Goal: Find specific page/section: Find specific page/section

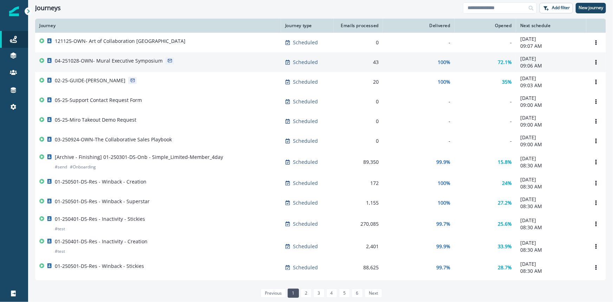
click at [136, 67] on div "04-251028-OWN- Mural Executive Symposium" at bounding box center [109, 62] width 108 height 10
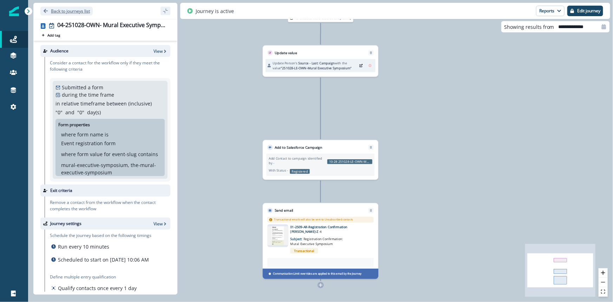
click at [49, 11] on button "Back to journeys list" at bounding box center [66, 11] width 52 height 9
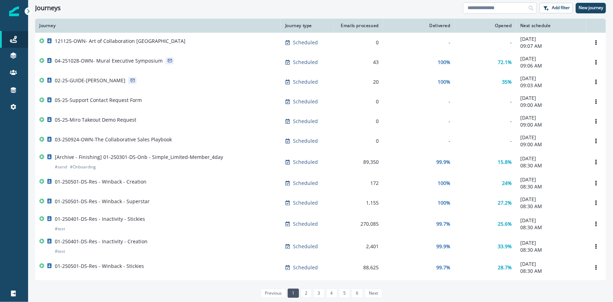
click at [482, 7] on input at bounding box center [500, 7] width 74 height 11
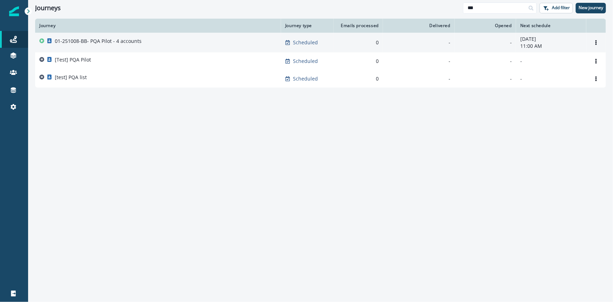
type input "***"
click at [138, 43] on p "01-251008-BB- PQA Pilot - 4 accounts" at bounding box center [98, 41] width 87 height 7
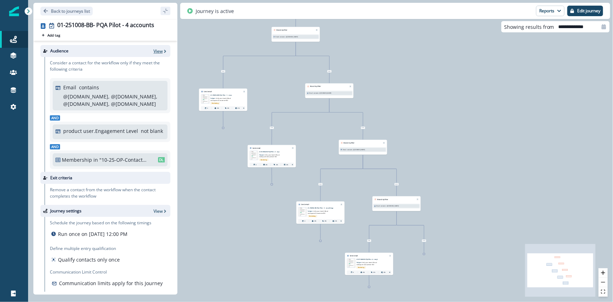
click at [153, 52] on p "View" at bounding box center [157, 51] width 9 height 6
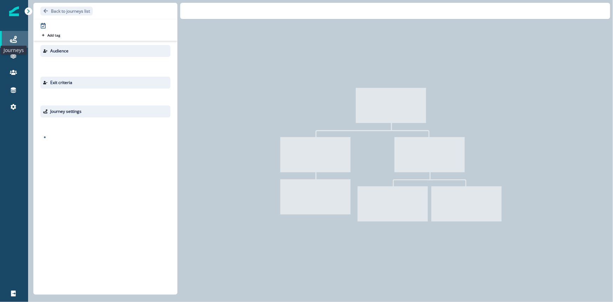
click at [16, 39] on icon at bounding box center [13, 39] width 7 height 7
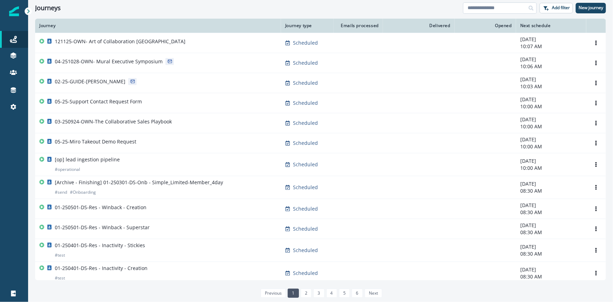
click at [479, 10] on input at bounding box center [500, 7] width 74 height 11
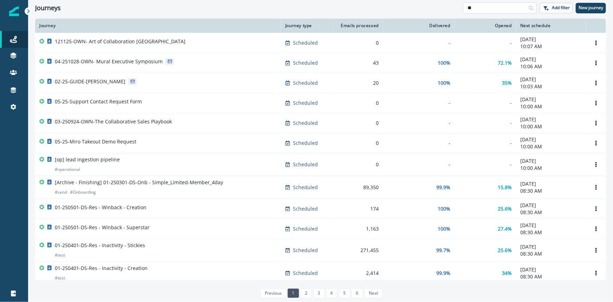
type input "*"
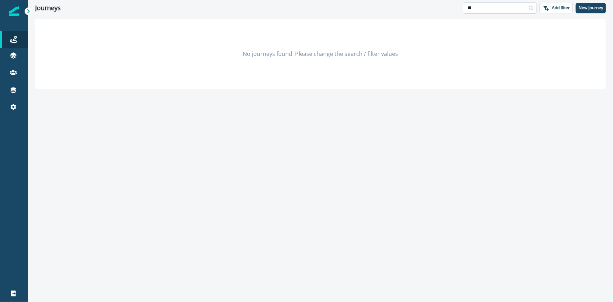
type input "*"
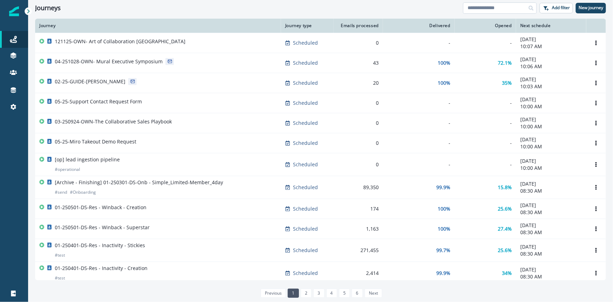
click at [495, 10] on input at bounding box center [500, 7] width 74 height 11
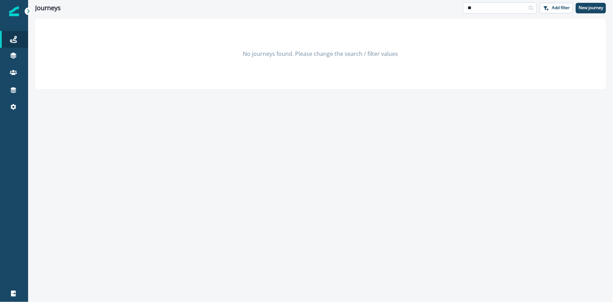
type input "*"
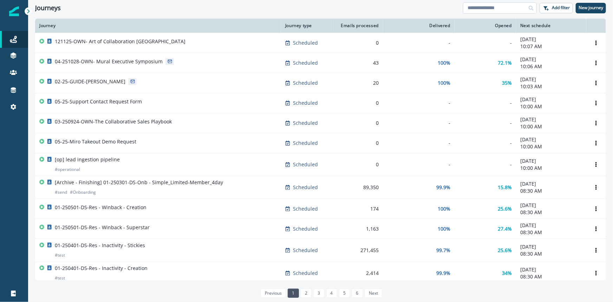
click at [475, 7] on input at bounding box center [500, 7] width 74 height 11
type input "*"
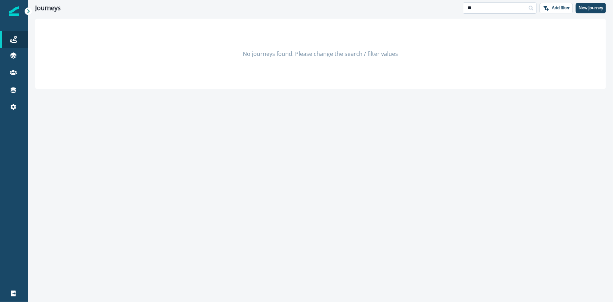
type input "*"
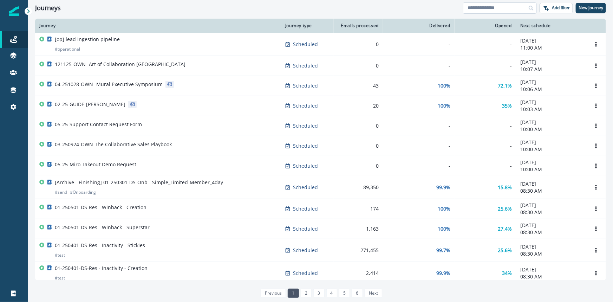
click at [471, 8] on input at bounding box center [500, 7] width 74 height 11
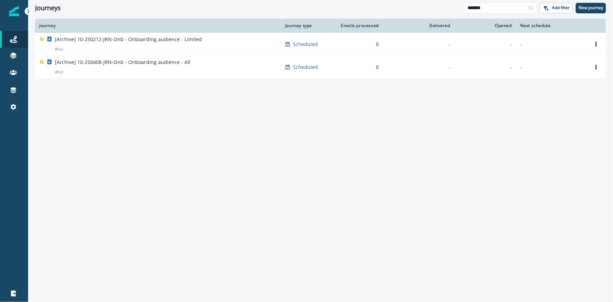
drag, startPoint x: 489, startPoint y: 7, endPoint x: 456, endPoint y: 8, distance: 33.7
click at [456, 8] on div "Journeys ******* Add filter New journey" at bounding box center [320, 8] width 585 height 16
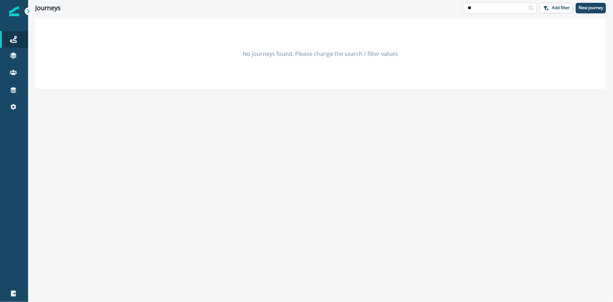
type input "*"
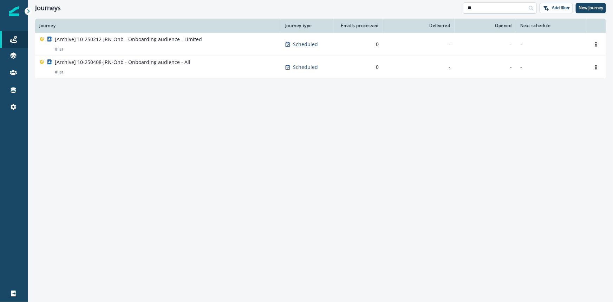
type input "*"
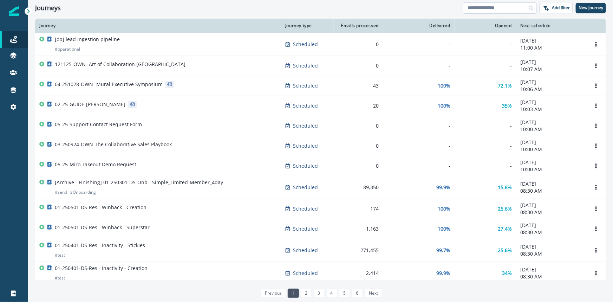
click at [486, 11] on input at bounding box center [500, 7] width 74 height 11
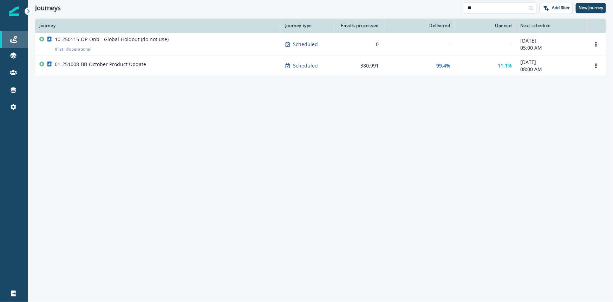
click at [19, 35] on div "Journeys" at bounding box center [14, 39] width 22 height 8
click at [10, 39] on icon at bounding box center [13, 39] width 7 height 7
click at [492, 11] on input "**" at bounding box center [500, 7] width 74 height 11
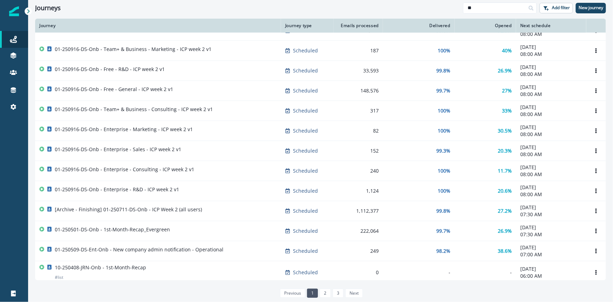
scroll to position [319, 0]
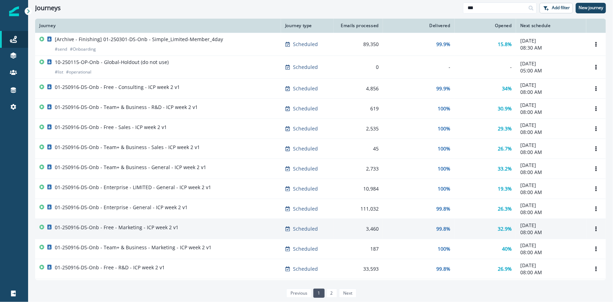
type input "***"
click at [194, 224] on div "01-250916-DS-Onb - Free - Marketing - ICP week 2 v1" at bounding box center [157, 229] width 237 height 10
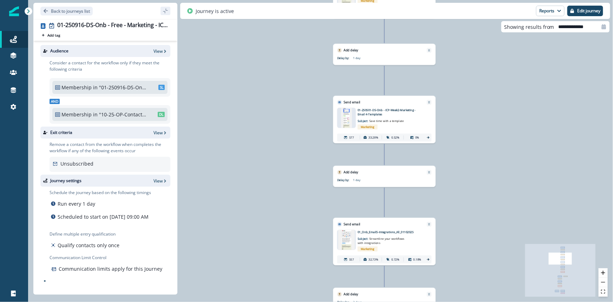
drag, startPoint x: 313, startPoint y: 56, endPoint x: 298, endPoint y: 158, distance: 102.6
click at [298, 158] on div "614 contacts have entered the journey Send email Email asset changed, journey r…" at bounding box center [320, 151] width 585 height 302
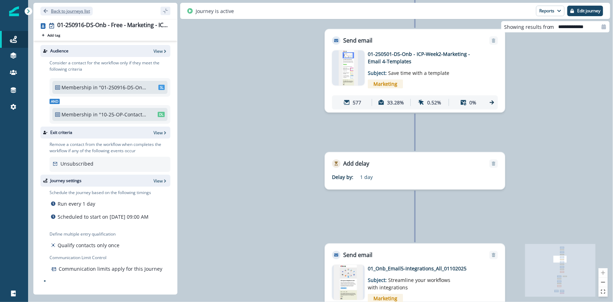
click at [51, 11] on p "Back to journeys list" at bounding box center [70, 11] width 39 height 6
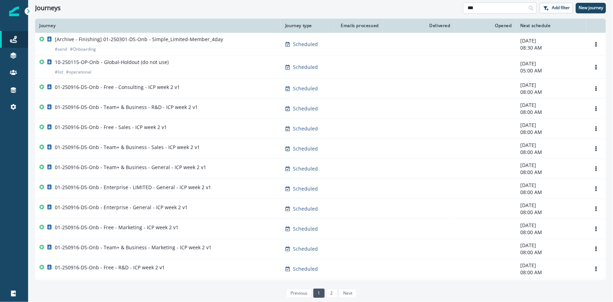
click at [484, 8] on input "***" at bounding box center [500, 7] width 74 height 11
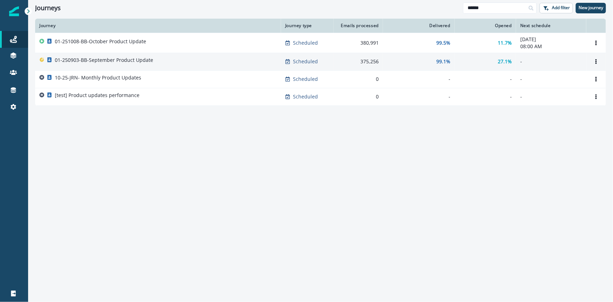
type input "******"
click at [144, 58] on p "01-250903-BB-September Product Update" at bounding box center [104, 60] width 98 height 7
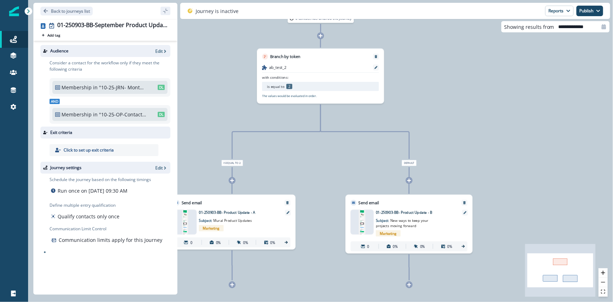
click at [191, 219] on div at bounding box center [184, 222] width 23 height 25
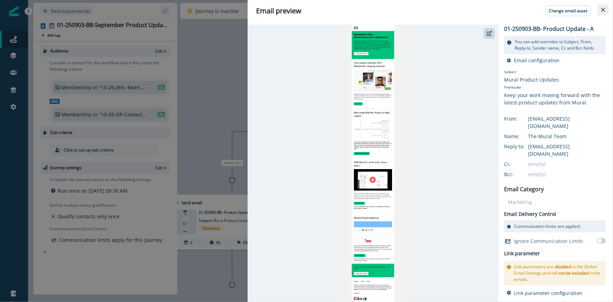
click at [602, 10] on icon "Close" at bounding box center [603, 10] width 4 height 4
